Goal: Task Accomplishment & Management: Use online tool/utility

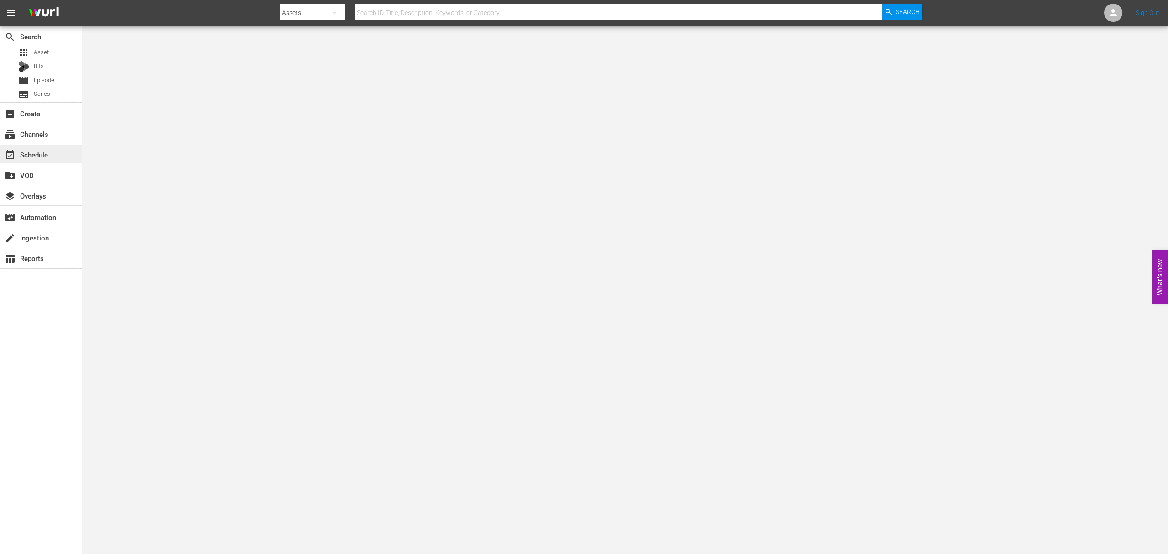
click at [21, 152] on div "event_available Schedule" at bounding box center [25, 153] width 51 height 8
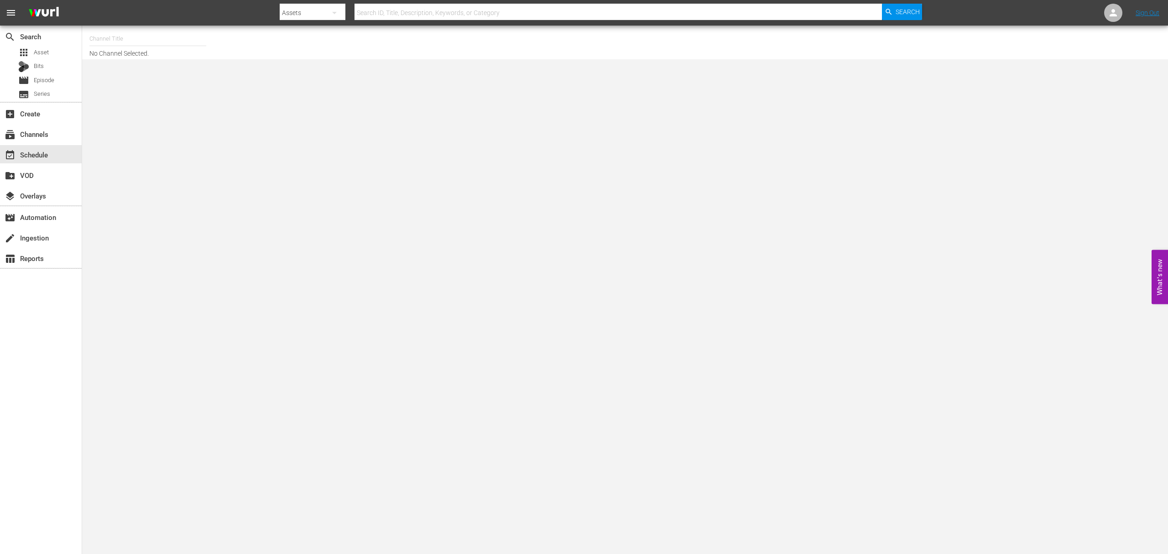
click at [118, 38] on input "text" at bounding box center [147, 39] width 117 height 22
click at [156, 66] on div "Xtreme Outdoor Presented by HISTORY (590 - aenetworks_skills_thrills_1)" at bounding box center [215, 64] width 236 height 22
type input "Xtreme Outdoor Presented by HISTORY (590 - aenetworks_skills_thrills_1)"
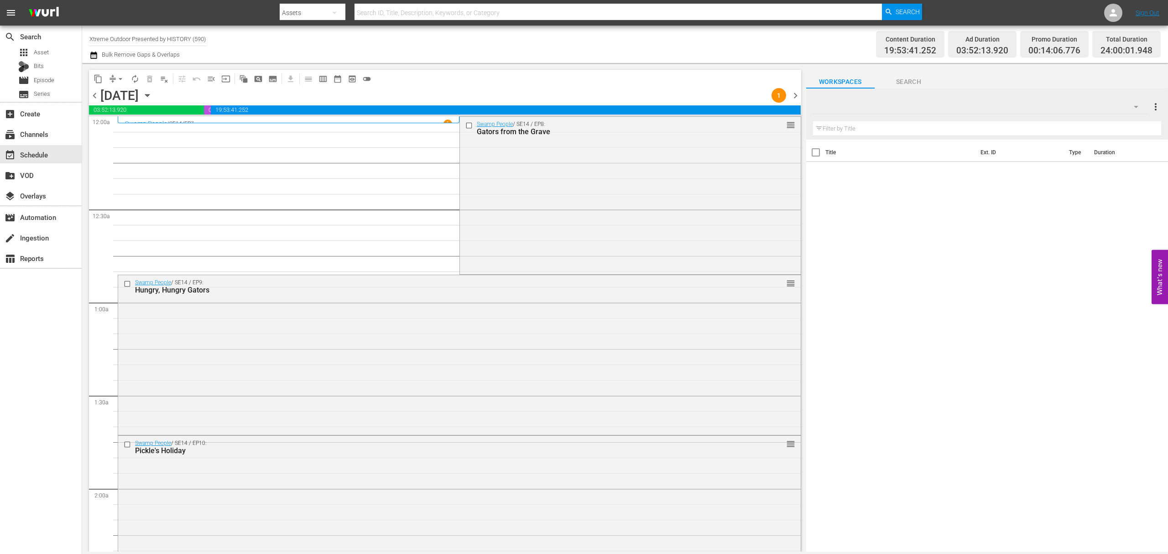
click at [149, 95] on icon "button" at bounding box center [147, 95] width 4 height 2
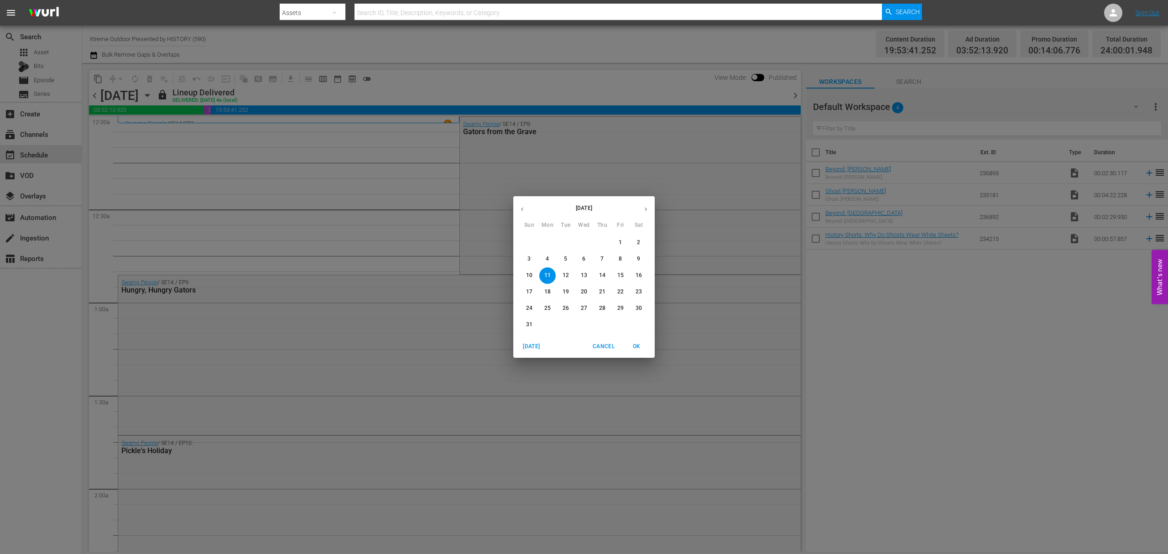
click at [648, 208] on icon "button" at bounding box center [645, 209] width 7 height 7
click at [550, 243] on span "1" at bounding box center [547, 243] width 16 height 8
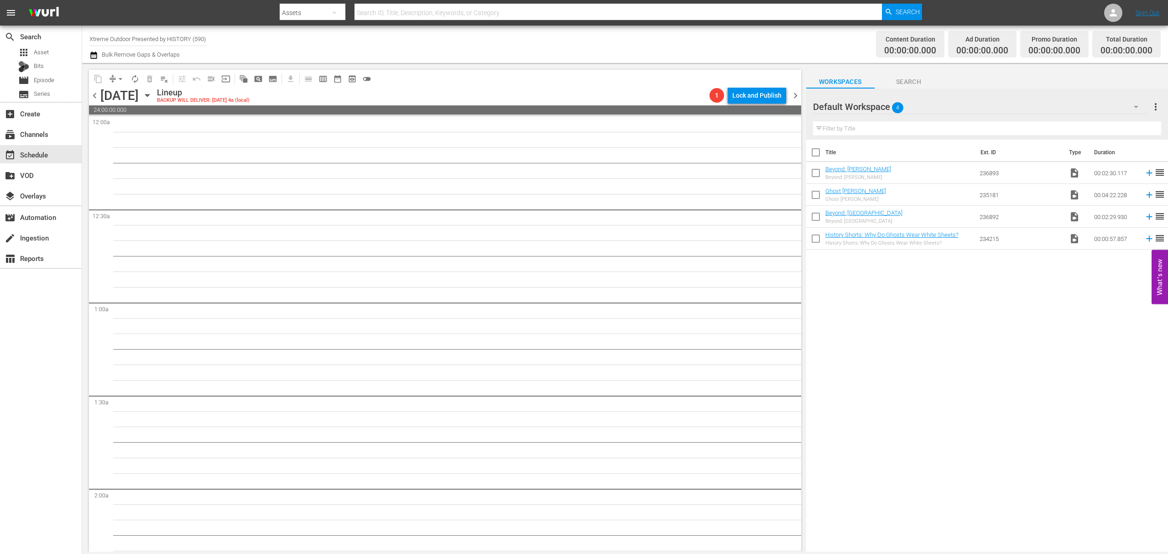
drag, startPoint x: 493, startPoint y: 527, endPoint x: 488, endPoint y: 525, distance: 5.7
click at [94, 95] on span "chevron_left" at bounding box center [94, 95] width 11 height 11
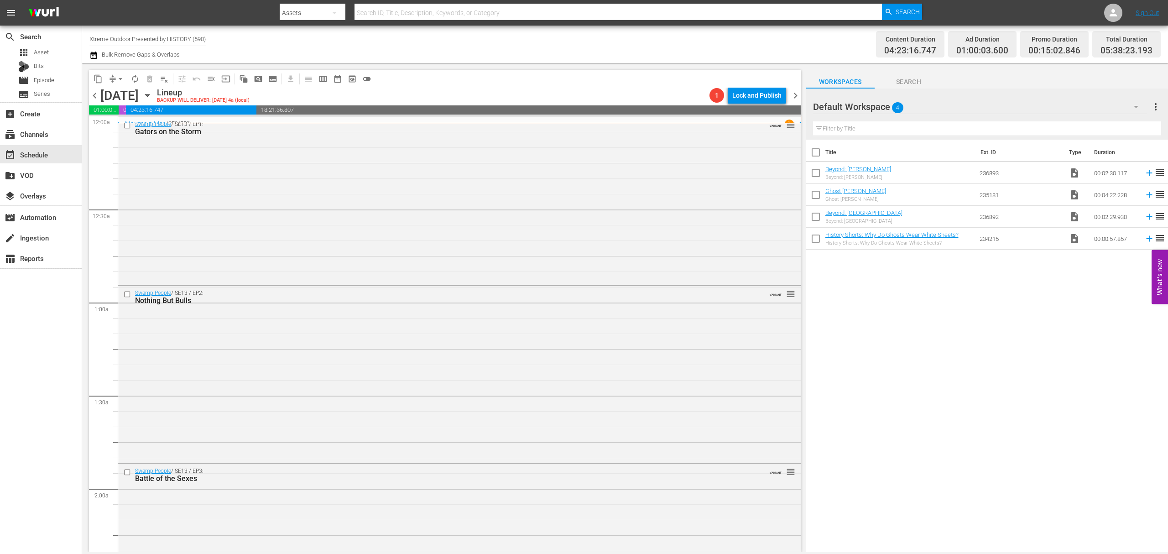
click at [495, 349] on div "Swamp People / SE13 / EP2: Nothing But Bulls VARIANT reorder" at bounding box center [459, 373] width 682 height 175
